Goal: Find contact information: Find contact information

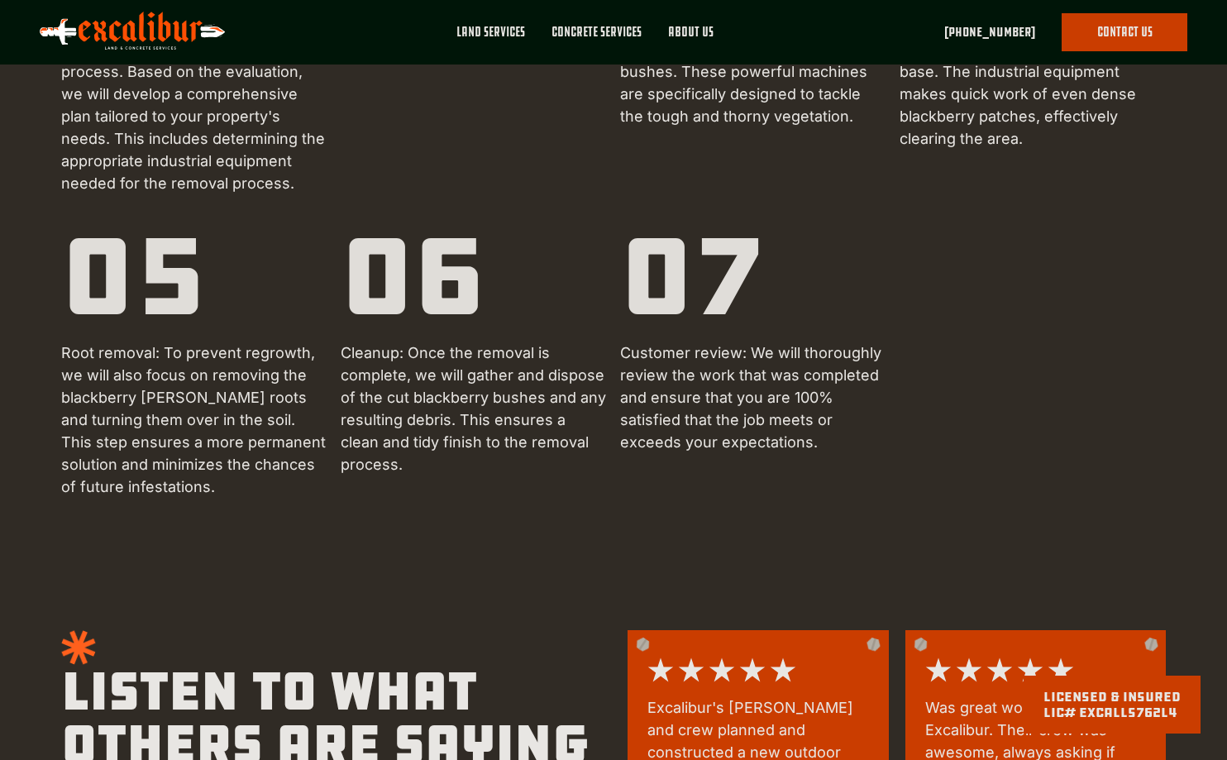
scroll to position [1323, 0]
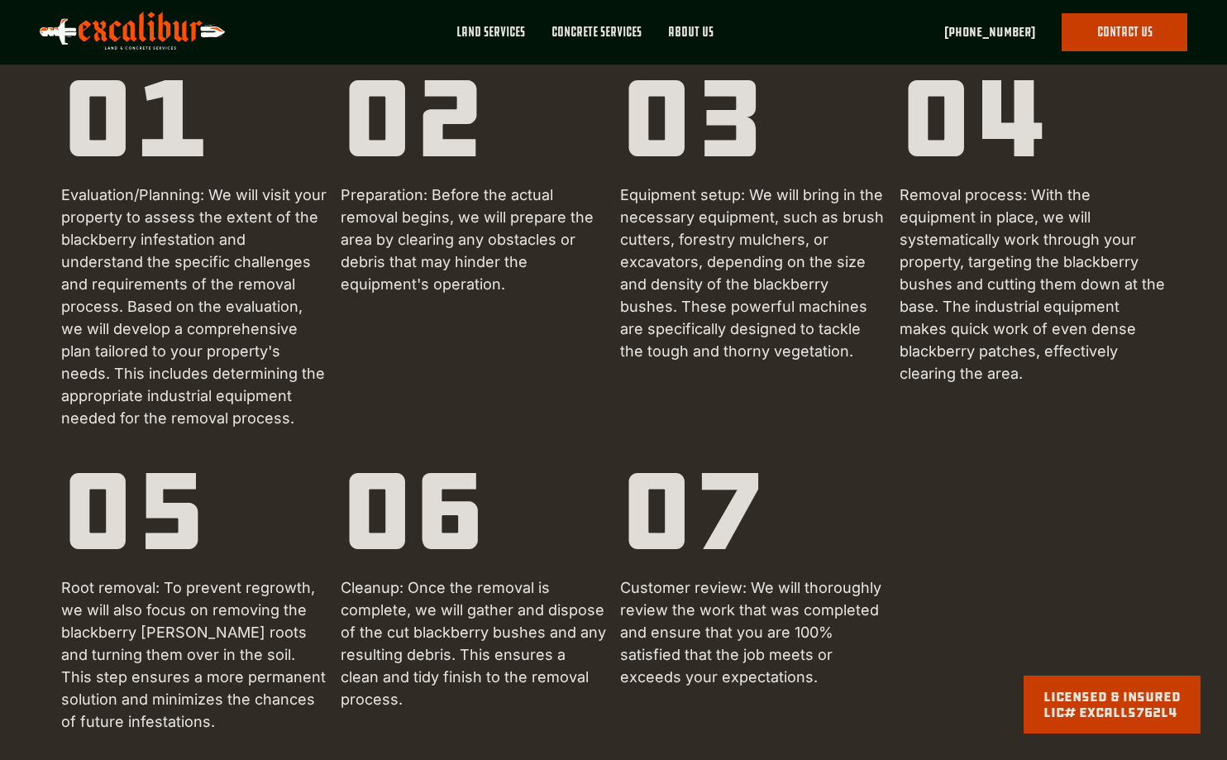
click at [921, 432] on div "01 Evaluation/Planning: We will visit your property to assess the extent of the…" at bounding box center [613, 398] width 1105 height 670
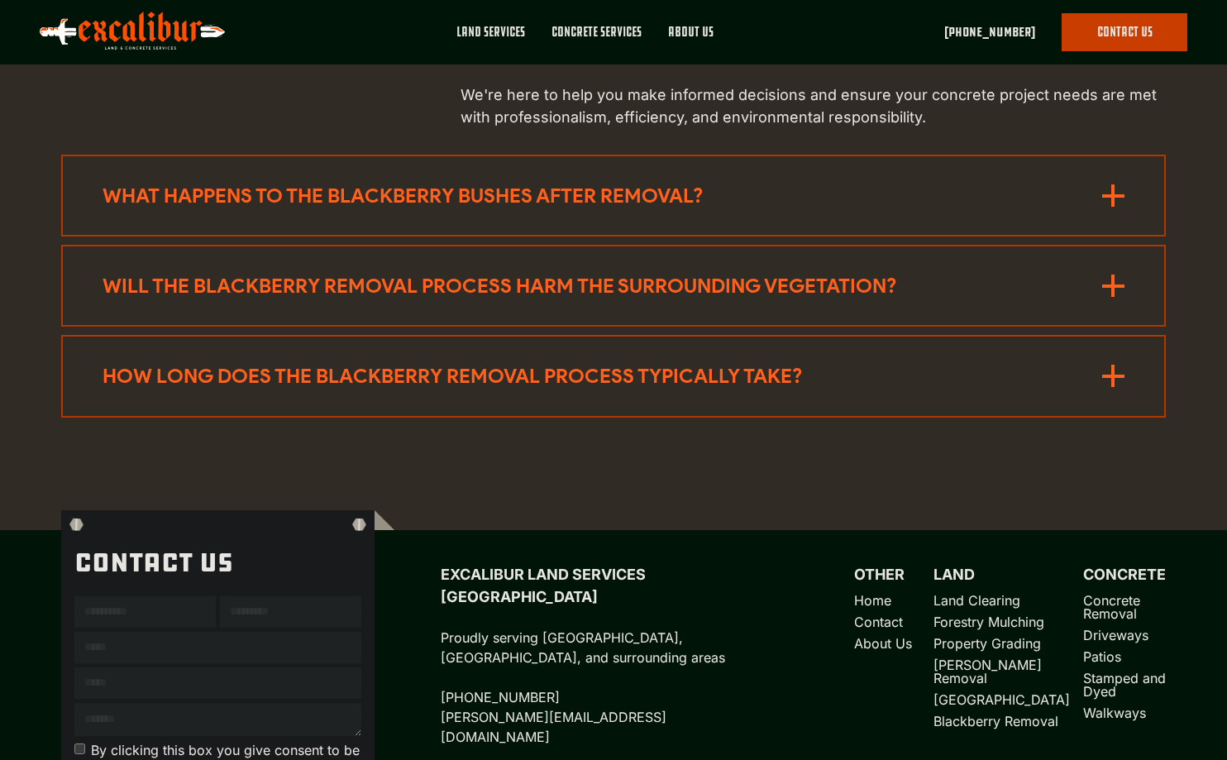
scroll to position [3143, 0]
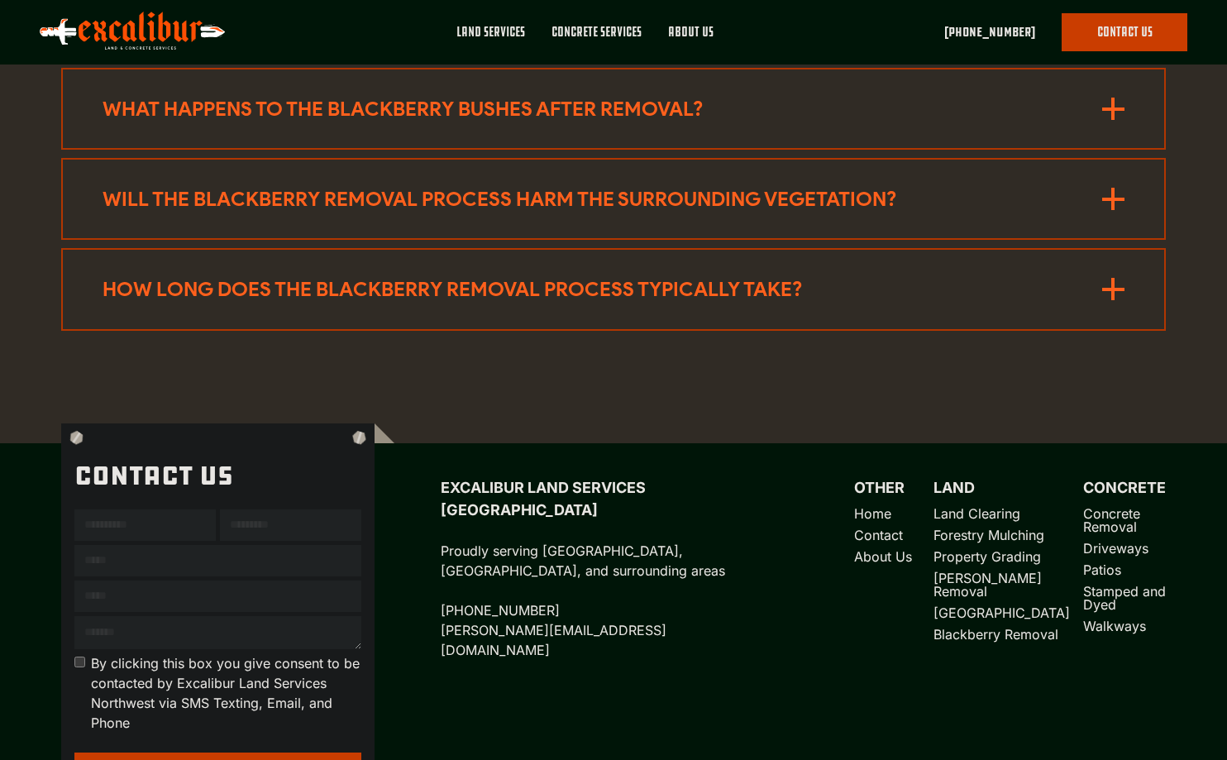
click at [719, 276] on div "How long does the blackberry removal process typically take?" at bounding box center [533, 289] width 860 height 26
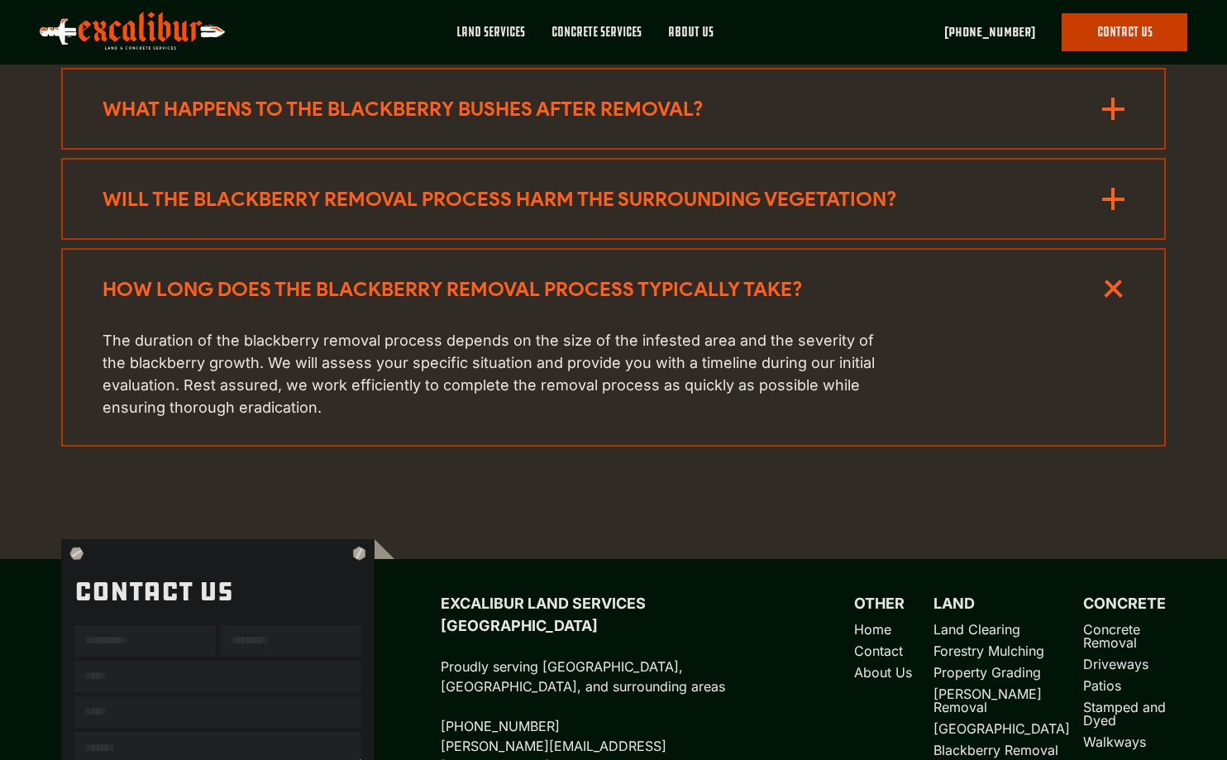
click at [724, 447] on div "frequently asked questions We understand that navigating your next project can …" at bounding box center [613, 121] width 1105 height 836
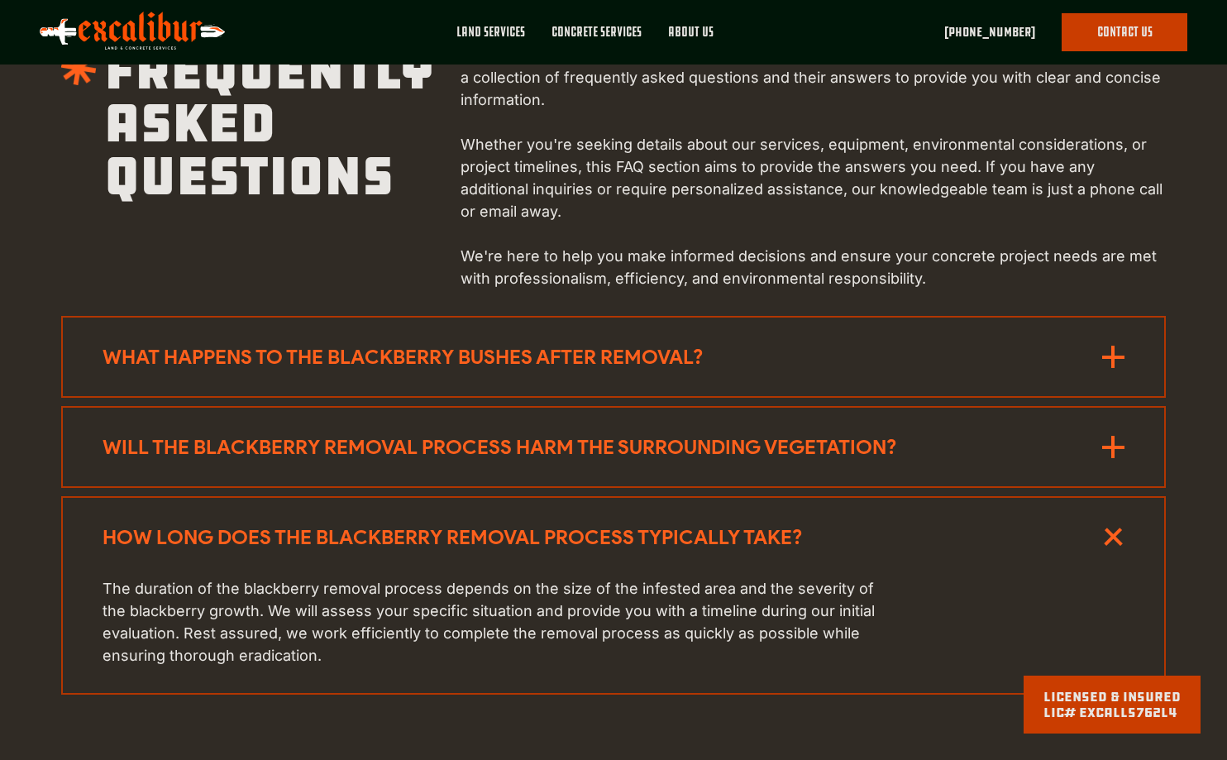
scroll to position [3225, 0]
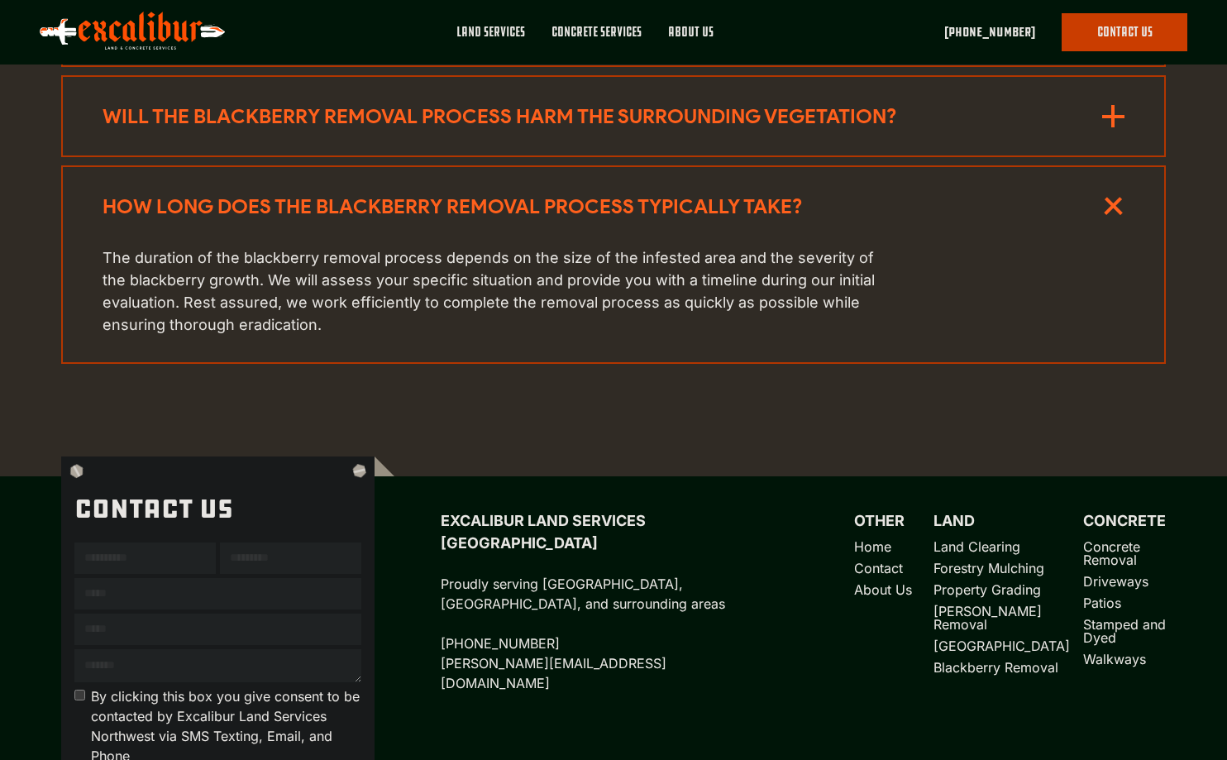
click at [754, 429] on div "frequently asked questions We understand that navigating your next project can …" at bounding box center [613, 38] width 1105 height 836
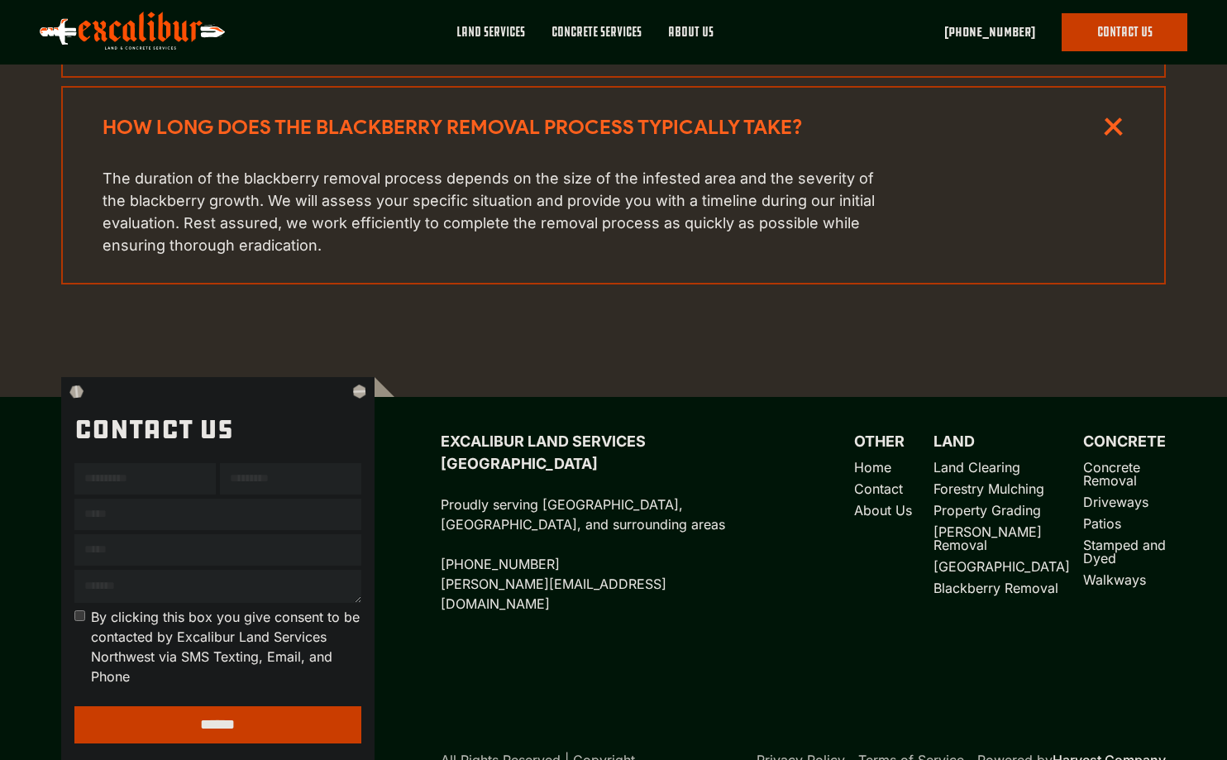
scroll to position [3306, 0]
click at [802, 563] on div "Excalibur Land Services Northwest Proudly serving Pierce County, King County, a…" at bounding box center [803, 521] width 725 height 184
click at [797, 553] on div "Excalibur Land Services Northwest Proudly serving Pierce County, King County, a…" at bounding box center [803, 521] width 725 height 184
click at [797, 548] on div "Excalibur Land Services Northwest Proudly serving Pierce County, King County, a…" at bounding box center [803, 521] width 725 height 184
click at [796, 534] on div "Excalibur Land Services Northwest Proudly serving Pierce County, King County, a…" at bounding box center [803, 521] width 725 height 184
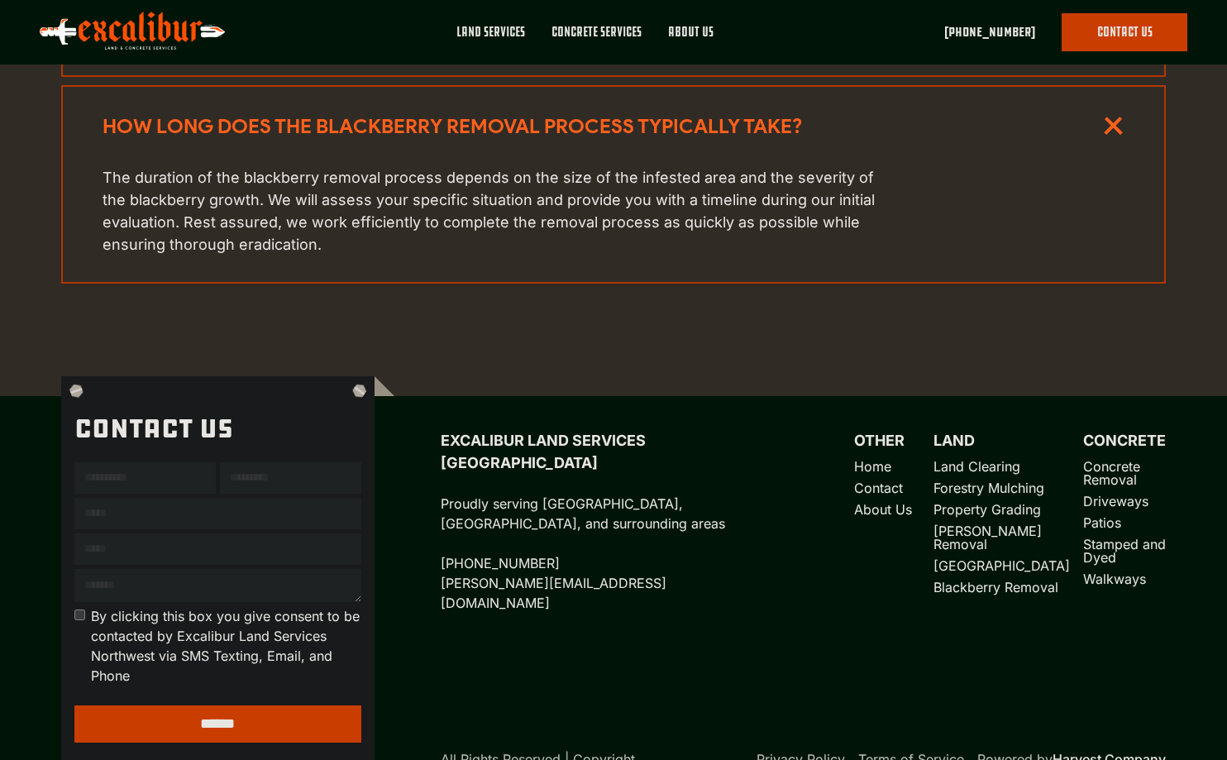
click at [877, 503] on link "About Us" at bounding box center [887, 509] width 66 height 13
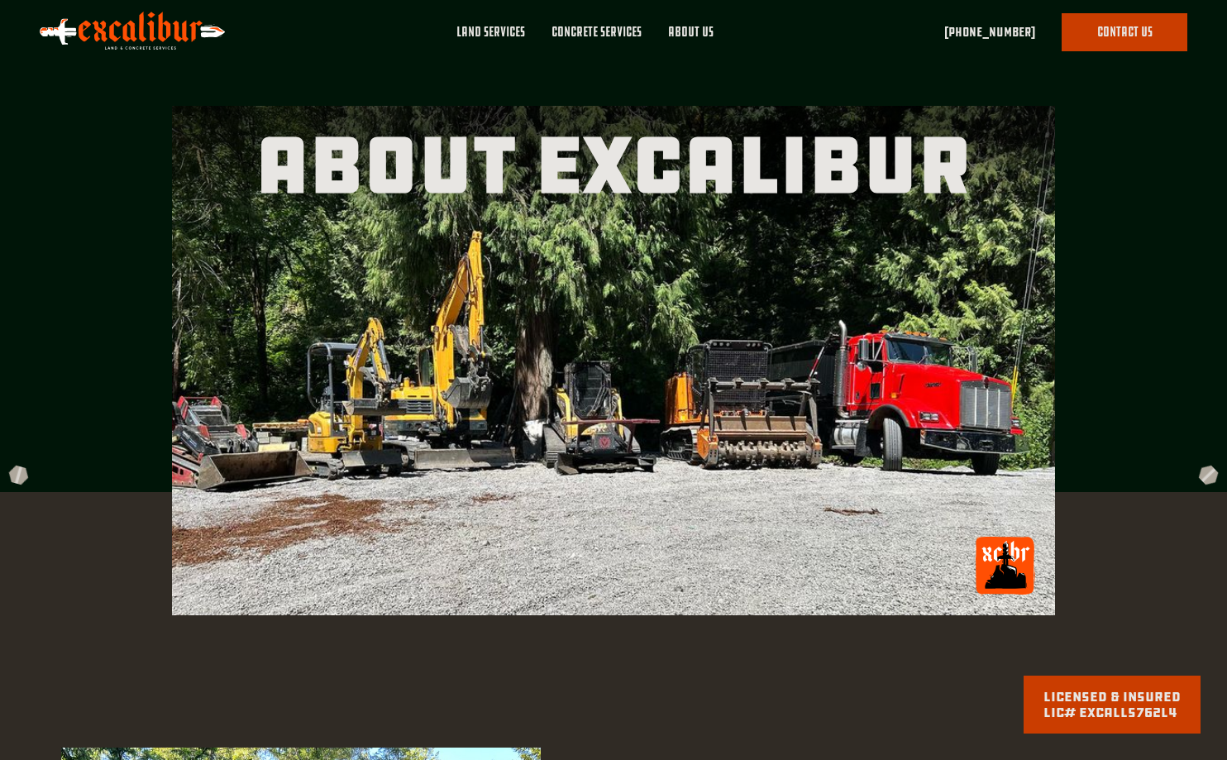
click at [720, 370] on img at bounding box center [614, 360] width 884 height 509
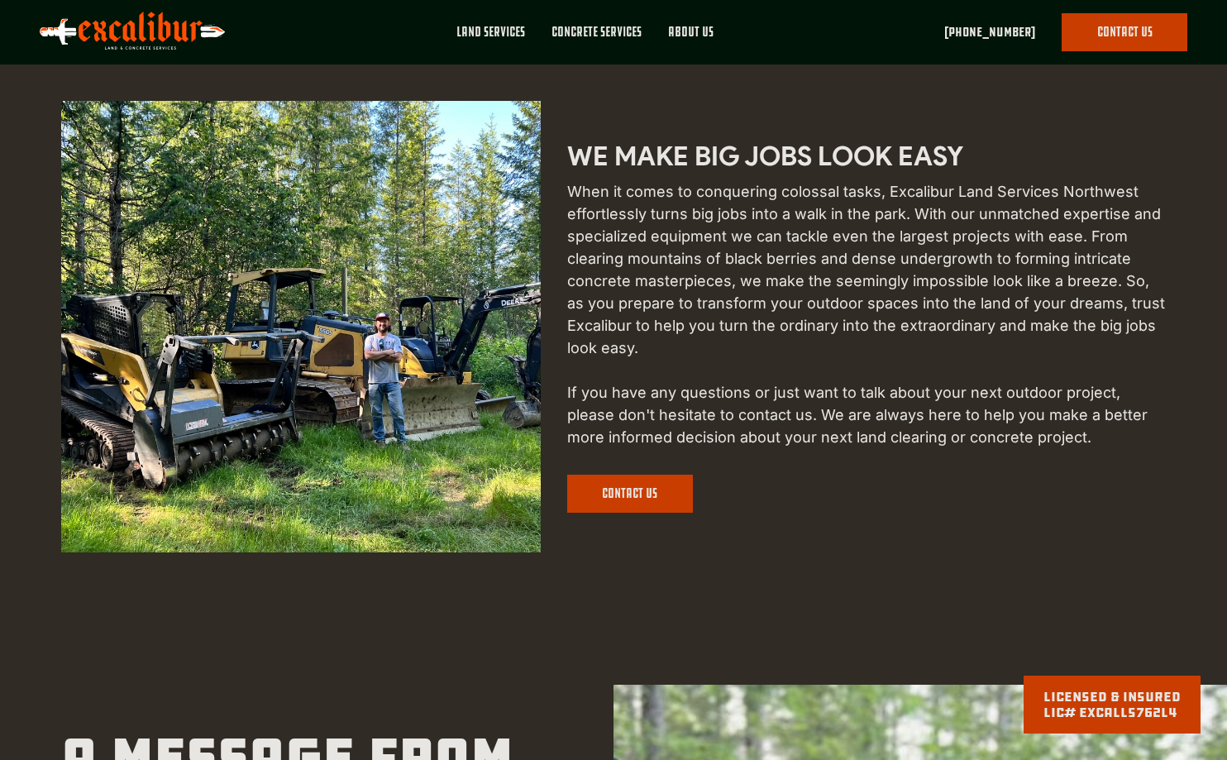
scroll to position [662, 0]
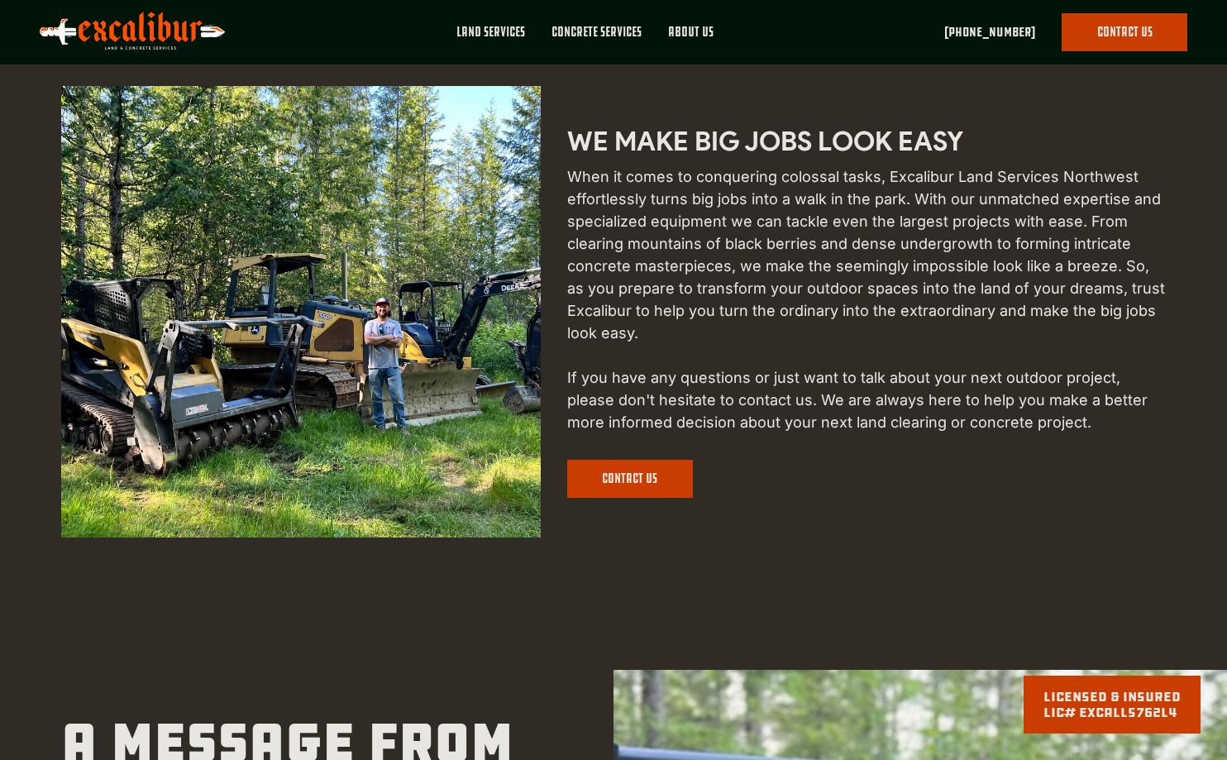
click at [829, 346] on p "When it comes to conquering colossal tasks, Excalibur Land Services Northwest e…" at bounding box center [866, 299] width 599 height 268
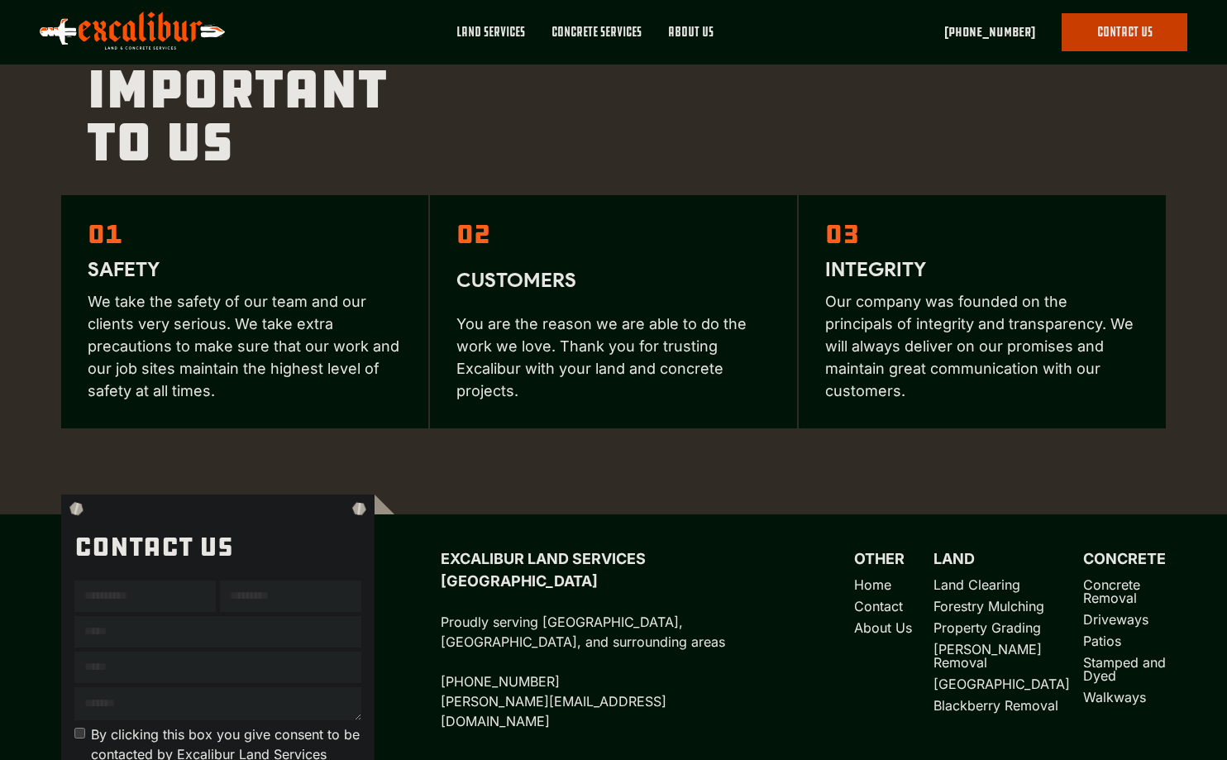
scroll to position [2316, 0]
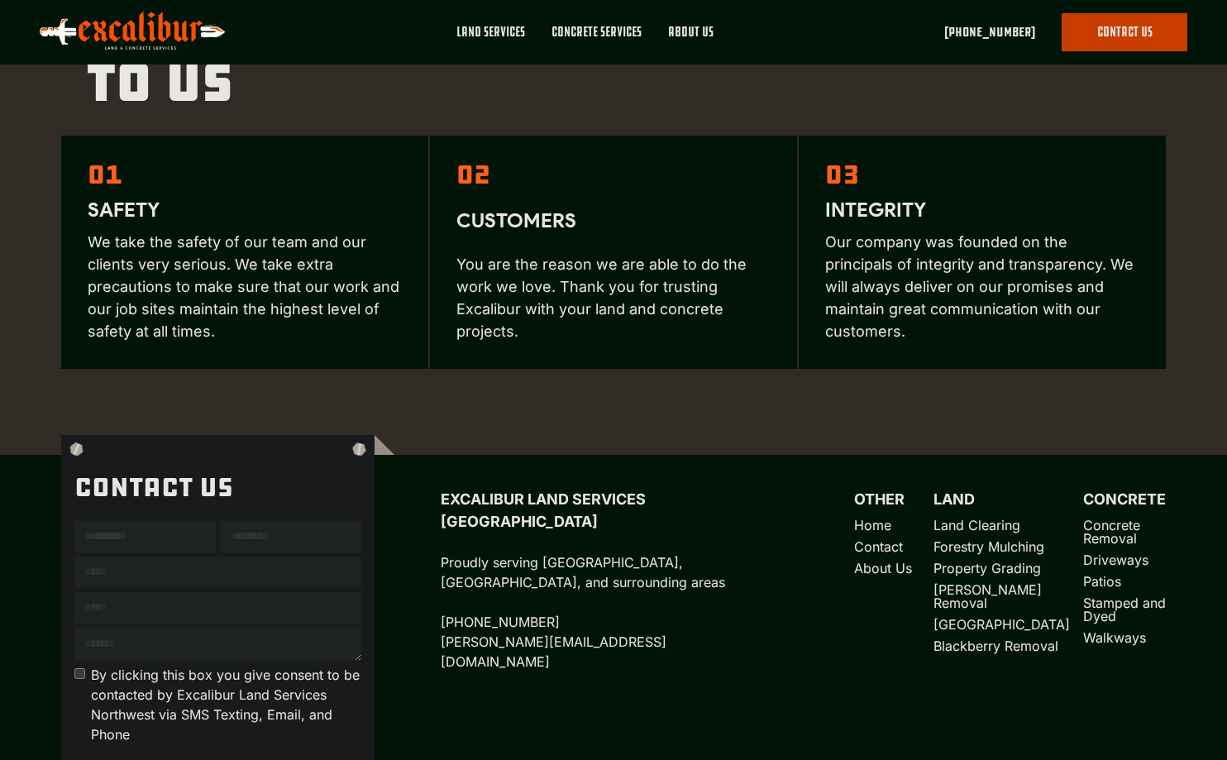
click at [781, 389] on div "What's Important to us 01 Safety We take the safety of our team and our clients…" at bounding box center [613, 159] width 1105 height 551
click at [781, 384] on div "What's Important to us 01 Safety We take the safety of our team and our clients…" at bounding box center [613, 159] width 1105 height 551
click at [781, 378] on div "What's Important to us 01 Safety We take the safety of our team and our clients…" at bounding box center [613, 159] width 1105 height 551
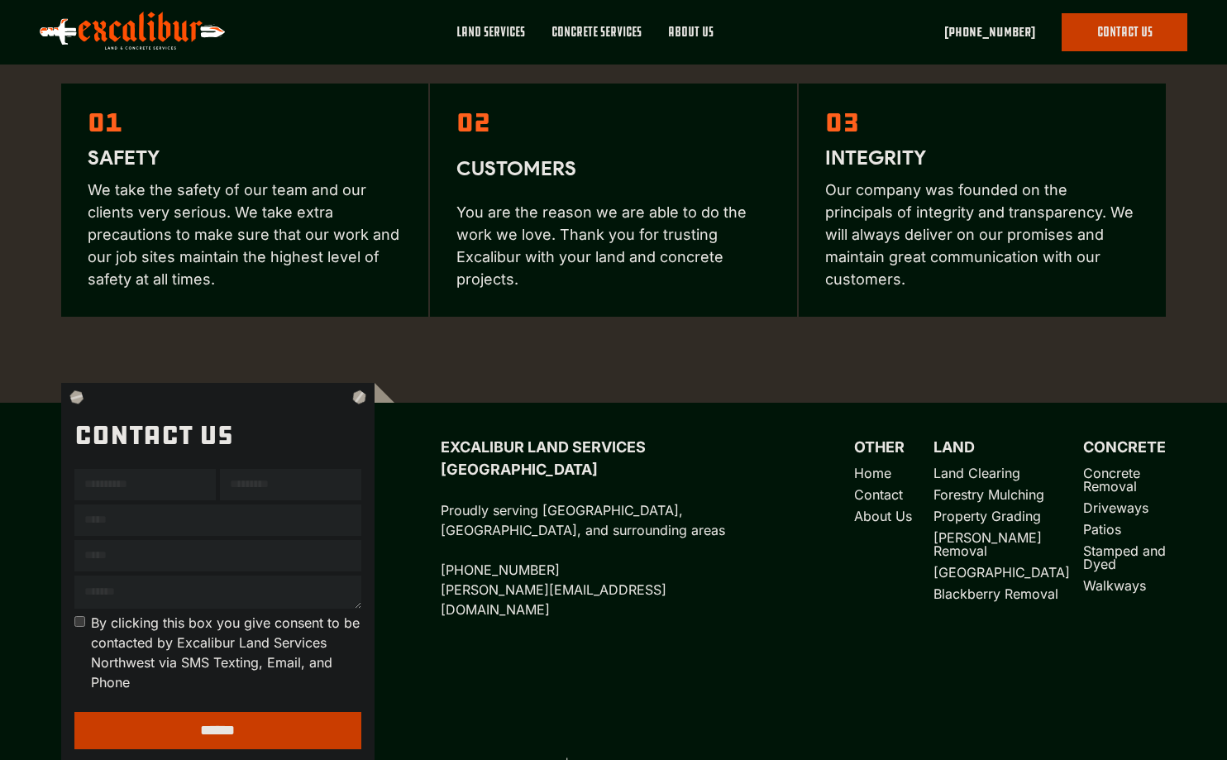
scroll to position [2397, 0]
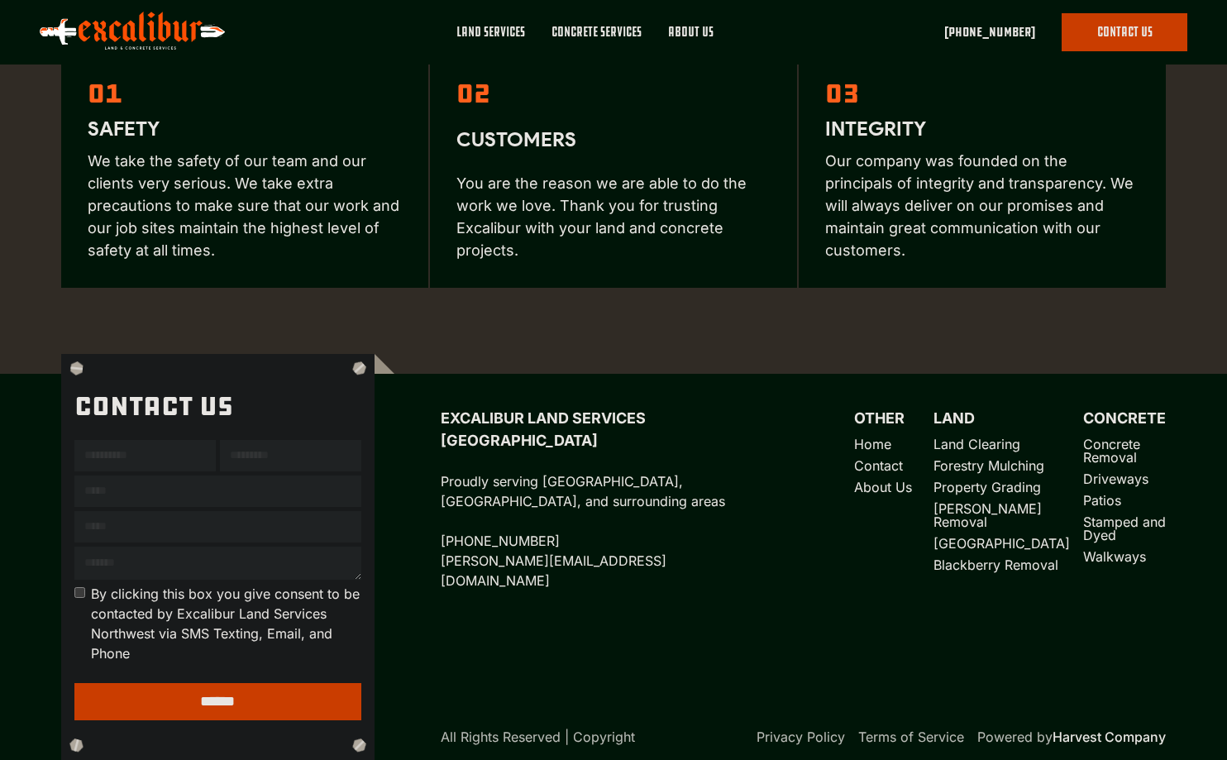
click at [880, 469] on link "Contact" at bounding box center [887, 465] width 66 height 13
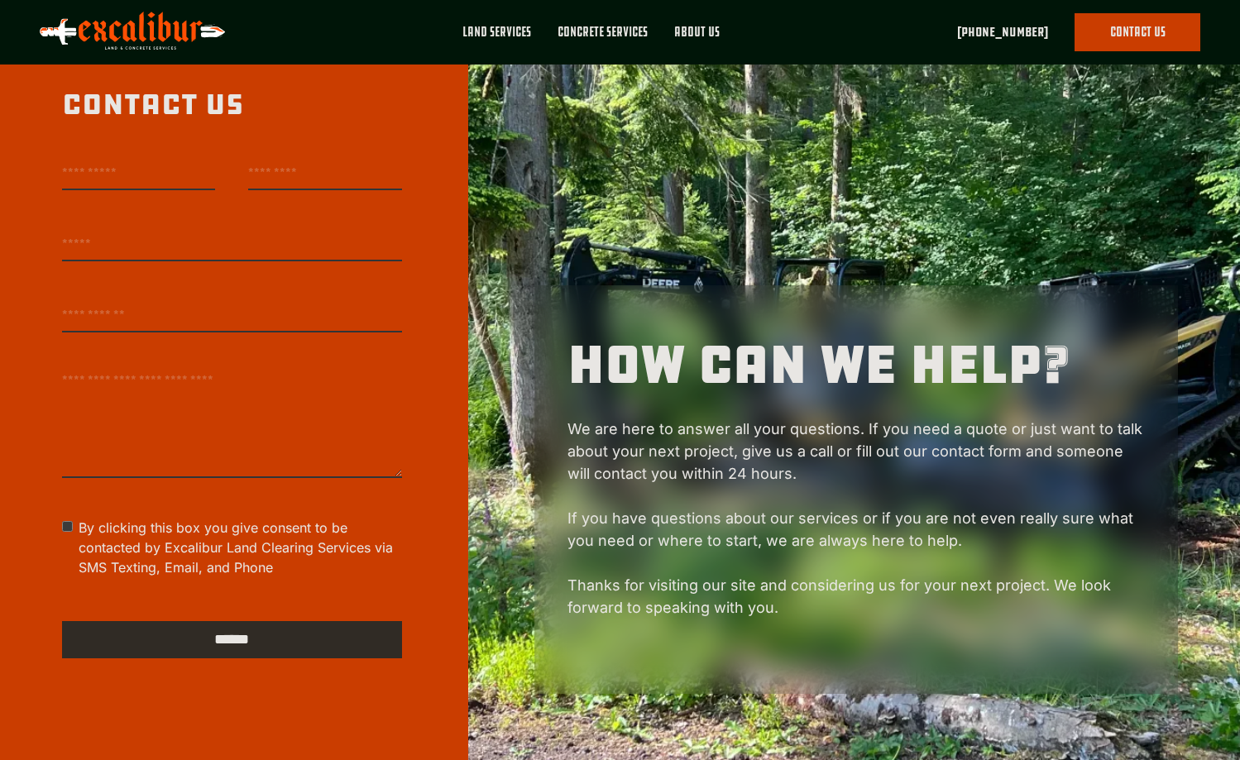
click at [738, 435] on p "We are here to answer all your questions. If you need a quote or just want to t…" at bounding box center [856, 529] width 578 height 223
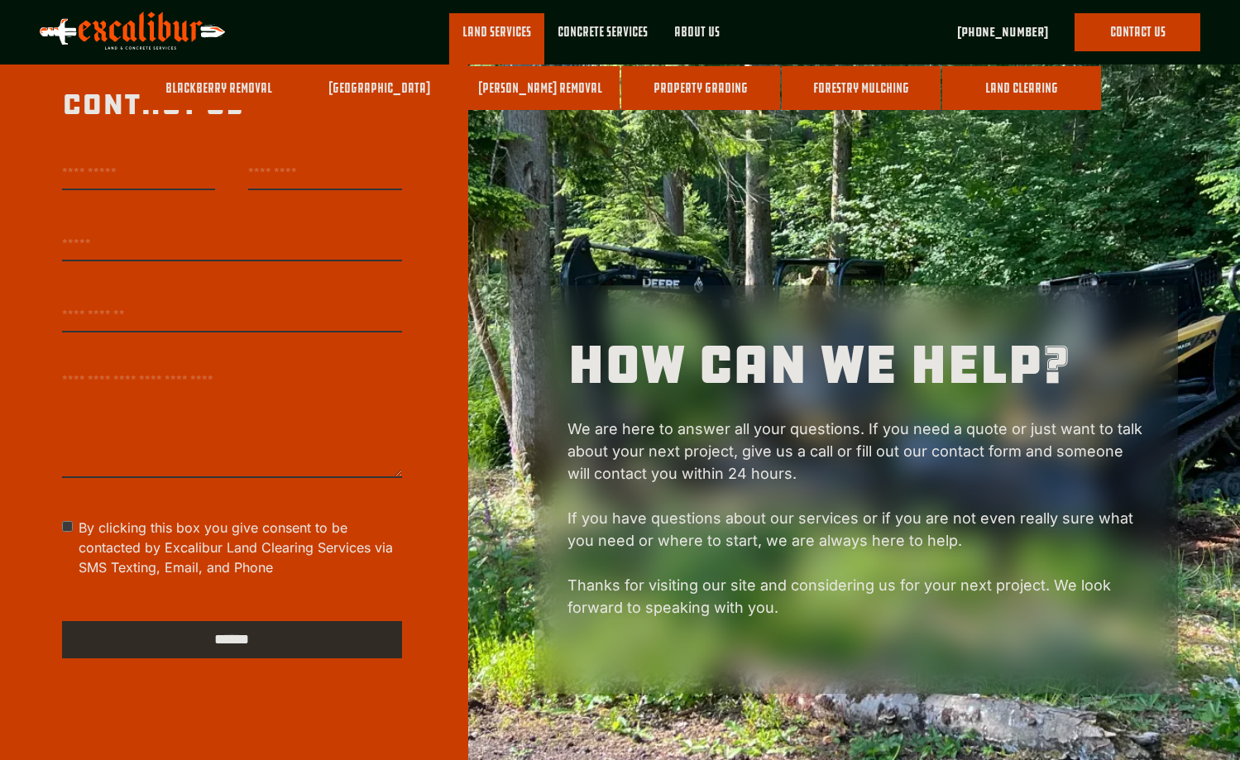
click at [849, 91] on link "Forestry Mulching" at bounding box center [861, 88] width 159 height 45
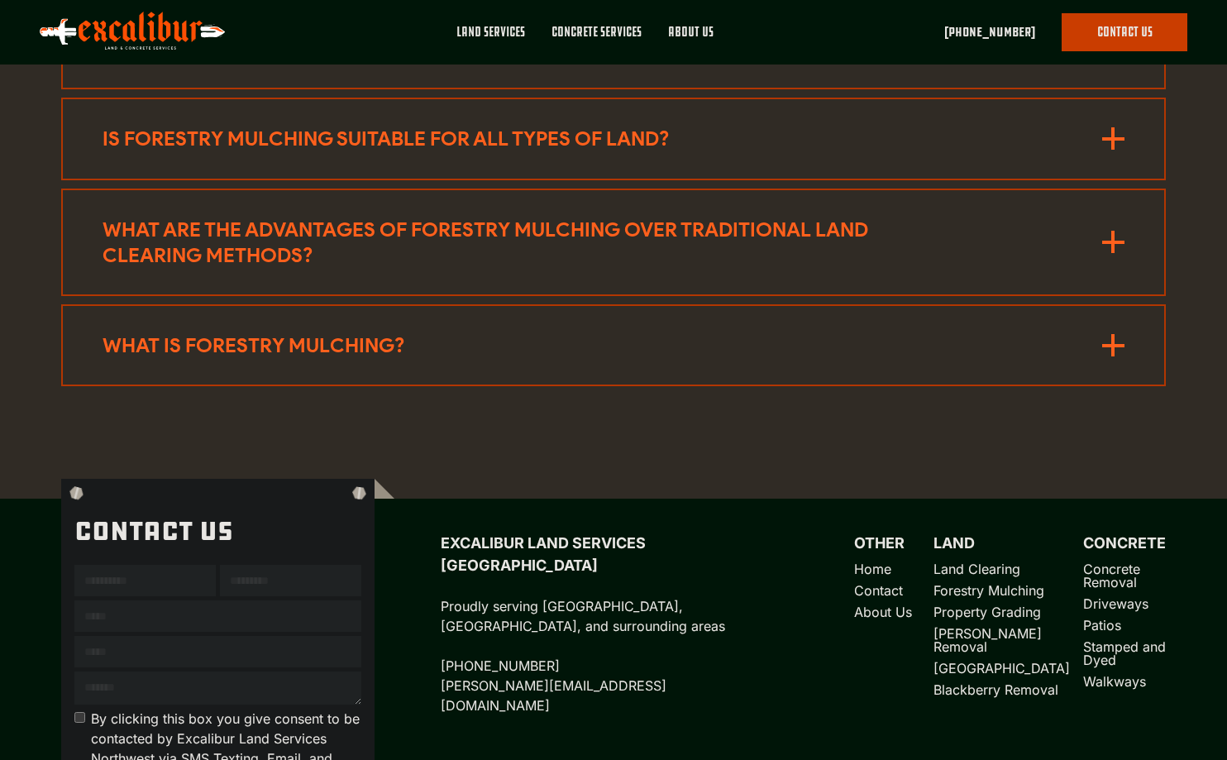
scroll to position [4249, 0]
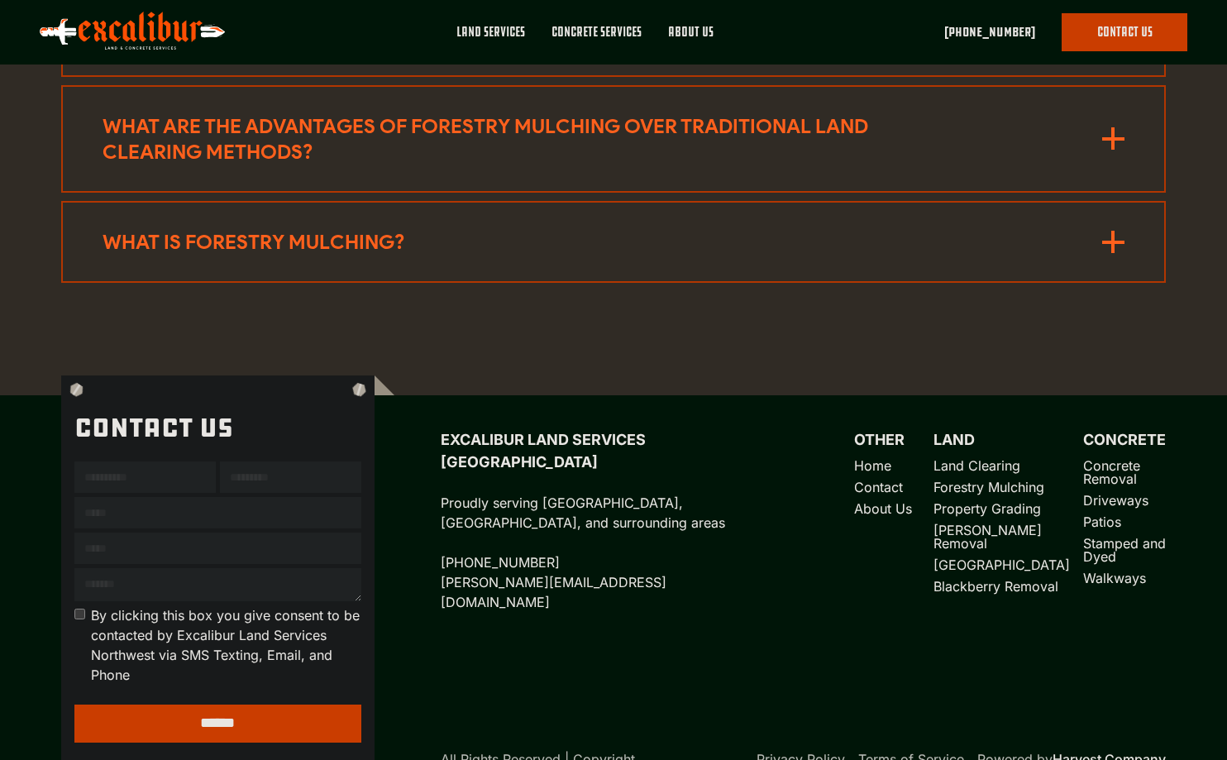
click at [787, 604] on div "Excalibur Land Services Northwest Proudly serving [GEOGRAPHIC_DATA], [GEOGRAPHI…" at bounding box center [803, 520] width 725 height 184
drag, startPoint x: 743, startPoint y: 590, endPoint x: 743, endPoint y: 580, distance: 9.9
click at [743, 593] on div "Excalibur Land Services Northwest Proudly serving [GEOGRAPHIC_DATA], [GEOGRAPHI…" at bounding box center [598, 520] width 315 height 184
click at [768, 595] on div "Excalibur Land Services Northwest Proudly serving [GEOGRAPHIC_DATA], [GEOGRAPHI…" at bounding box center [803, 520] width 725 height 184
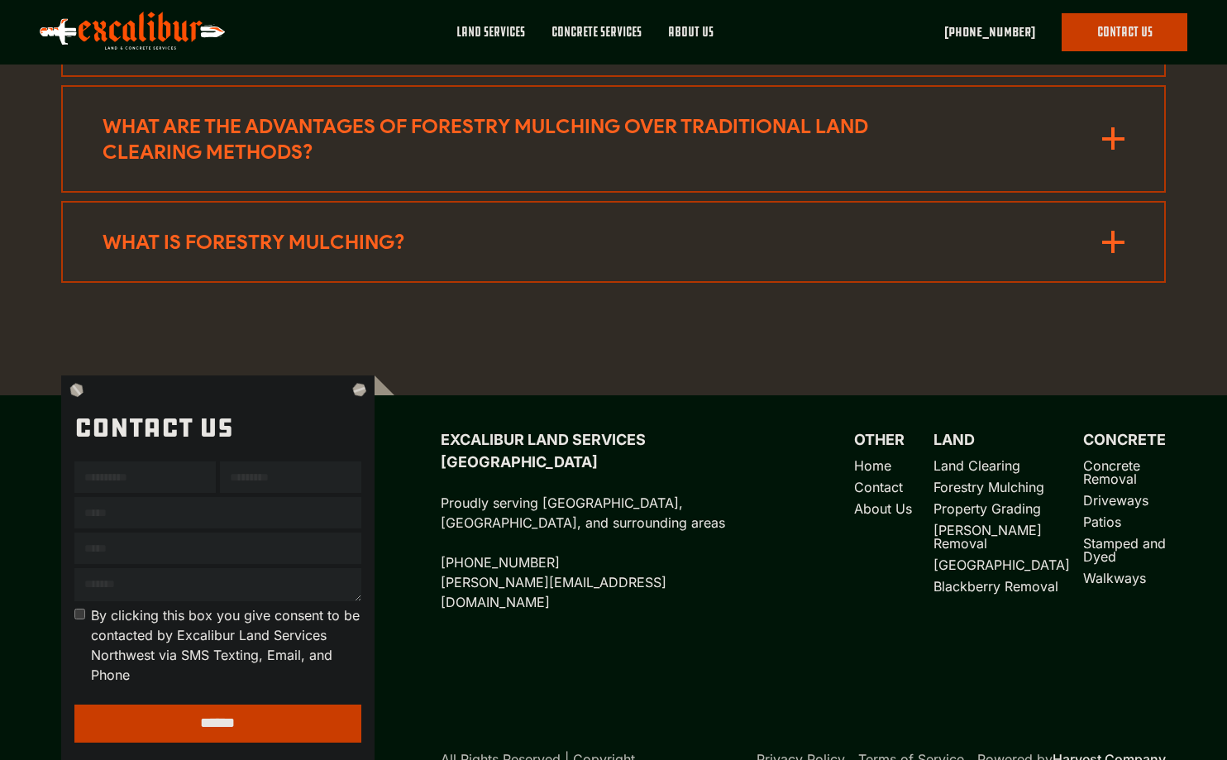
click at [778, 599] on div "Excalibur Land Services Northwest Proudly serving [GEOGRAPHIC_DATA], [GEOGRAPHI…" at bounding box center [803, 520] width 725 height 184
click at [867, 481] on link "Contact" at bounding box center [887, 487] width 66 height 13
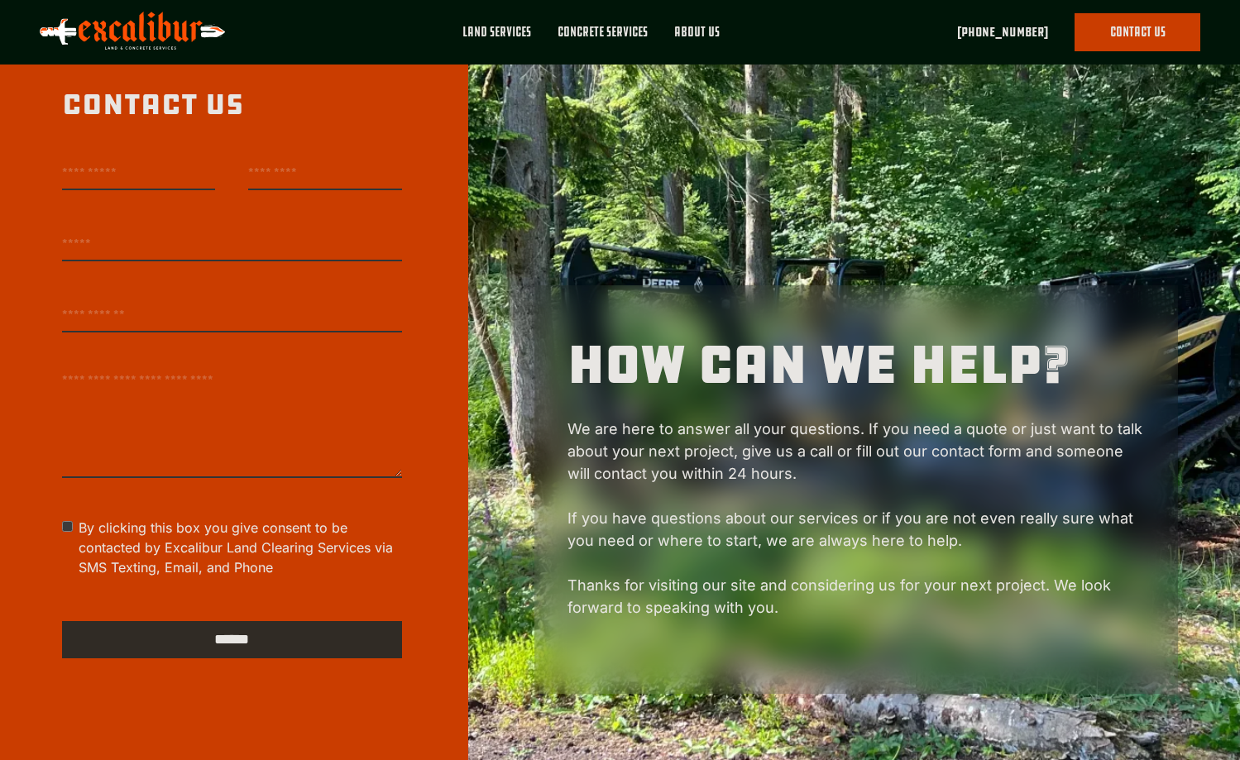
click at [1106, 40] on link "contact us" at bounding box center [1137, 32] width 126 height 38
click at [985, 26] on link "[PHONE_NUMBER]" at bounding box center [1002, 32] width 91 height 20
click at [684, 26] on div "About Us" at bounding box center [696, 32] width 45 height 18
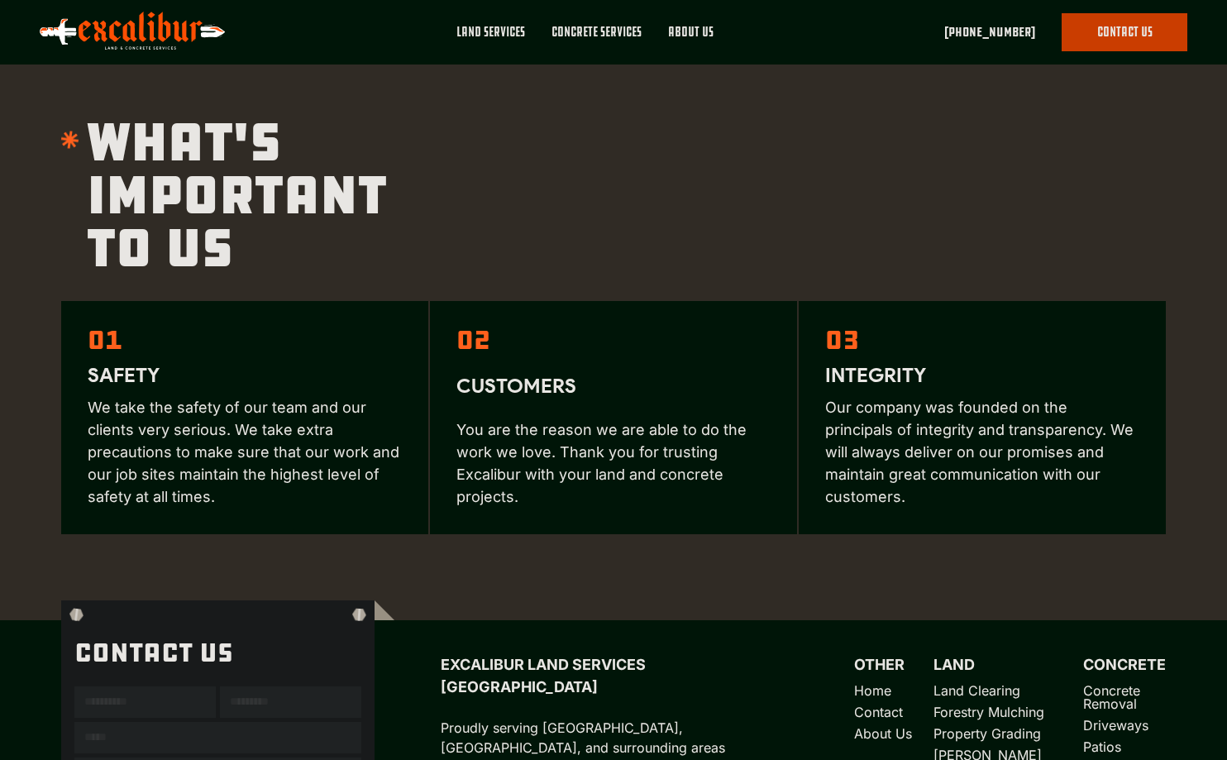
scroll to position [2397, 0]
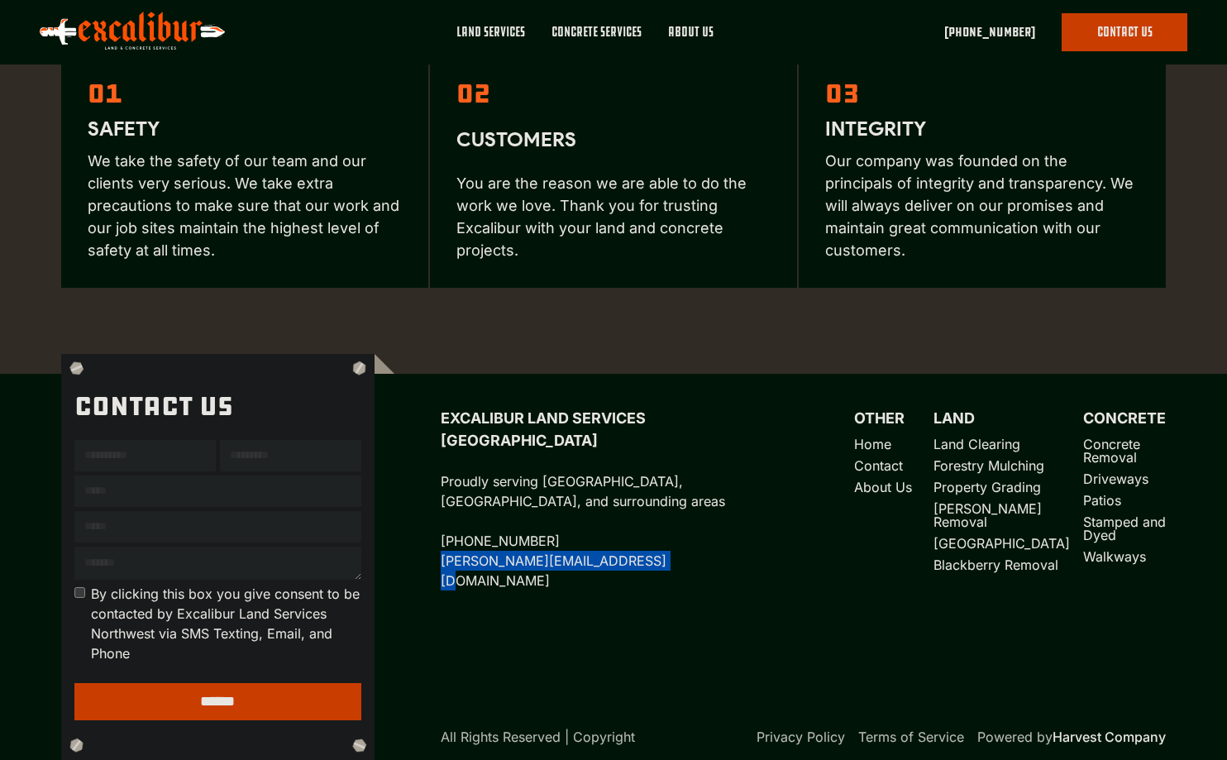
drag, startPoint x: 667, startPoint y: 548, endPoint x: 429, endPoint y: 537, distance: 238.4
click at [429, 537] on div "Excalibur Land Services Northwest Proudly serving Pierce County, King County, a…" at bounding box center [770, 557] width 791 height 407
copy link "[PERSON_NAME][EMAIL_ADDRESS][DOMAIN_NAME]"
click at [643, 490] on p "Excalibur Land Services Northwest Proudly serving [GEOGRAPHIC_DATA], [GEOGRAPHI…" at bounding box center [598, 499] width 315 height 184
click at [735, 590] on div "Excalibur Land Services Northwest Proudly serving [GEOGRAPHIC_DATA], [GEOGRAPHI…" at bounding box center [598, 499] width 315 height 184
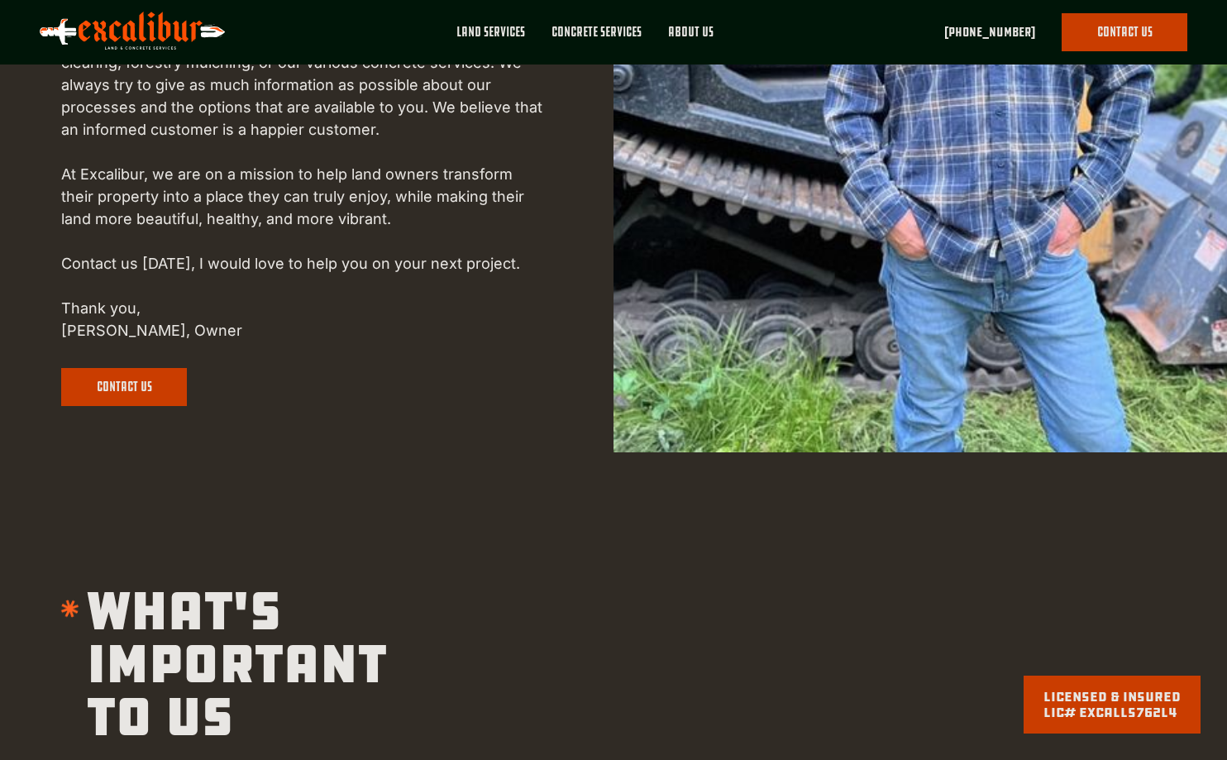
scroll to position [0, 0]
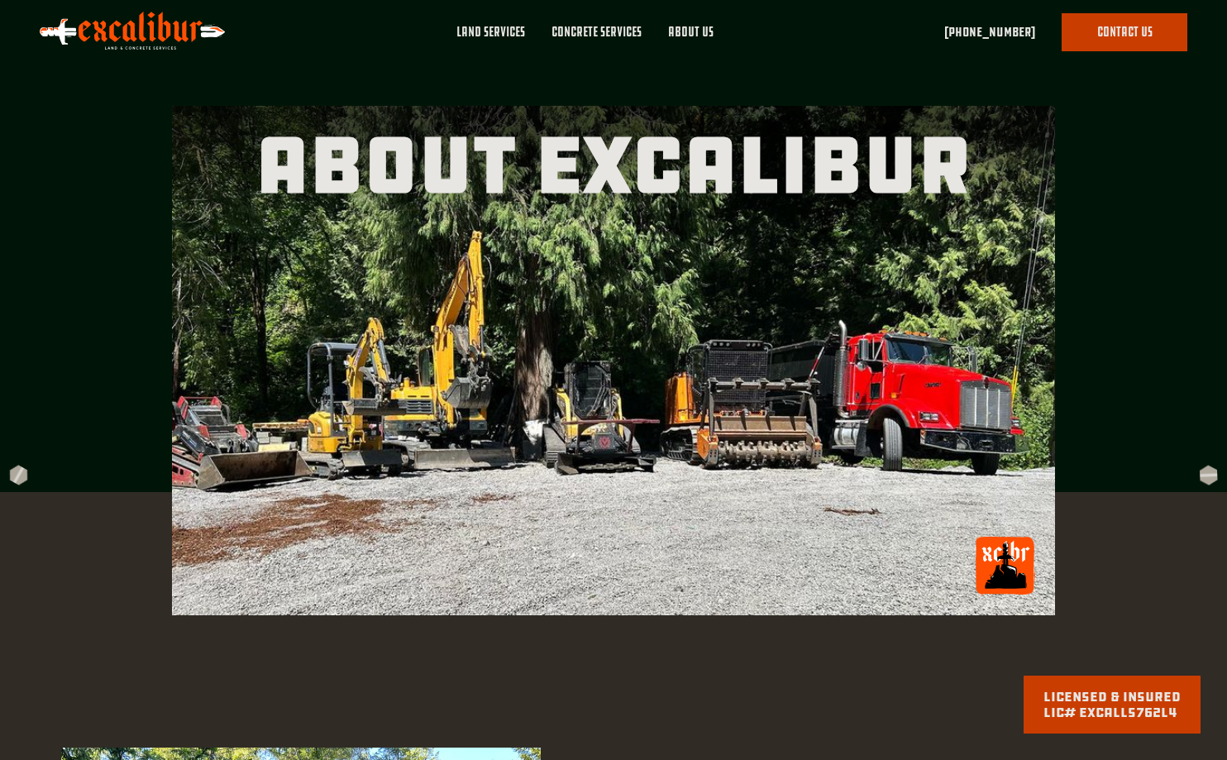
drag, startPoint x: 727, startPoint y: 647, endPoint x: 756, endPoint y: 236, distance: 412.1
click at [1132, 166] on div "about Excalibur" at bounding box center [613, 307] width 1105 height 615
